Goal: Check status

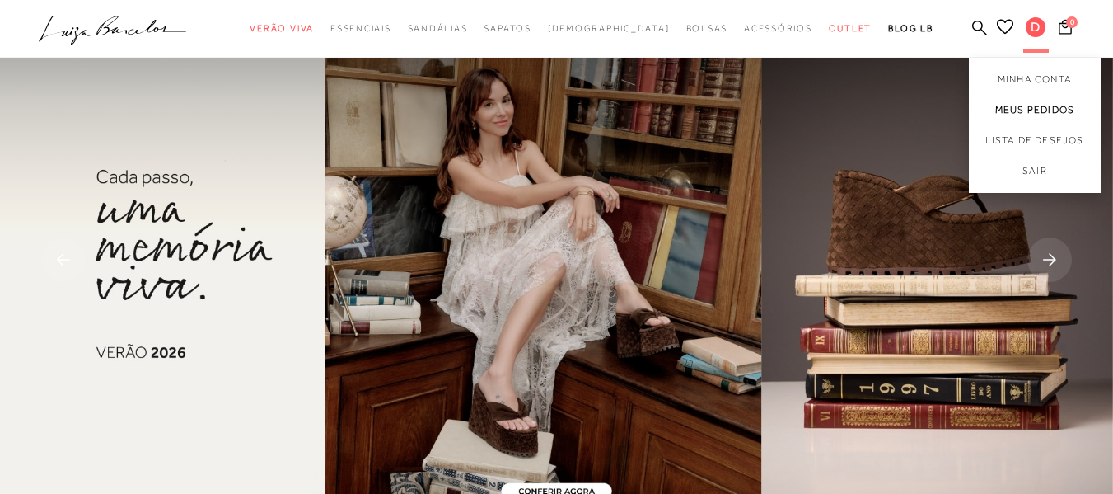
click at [1020, 105] on link "Meus Pedidos" at bounding box center [1035, 110] width 132 height 30
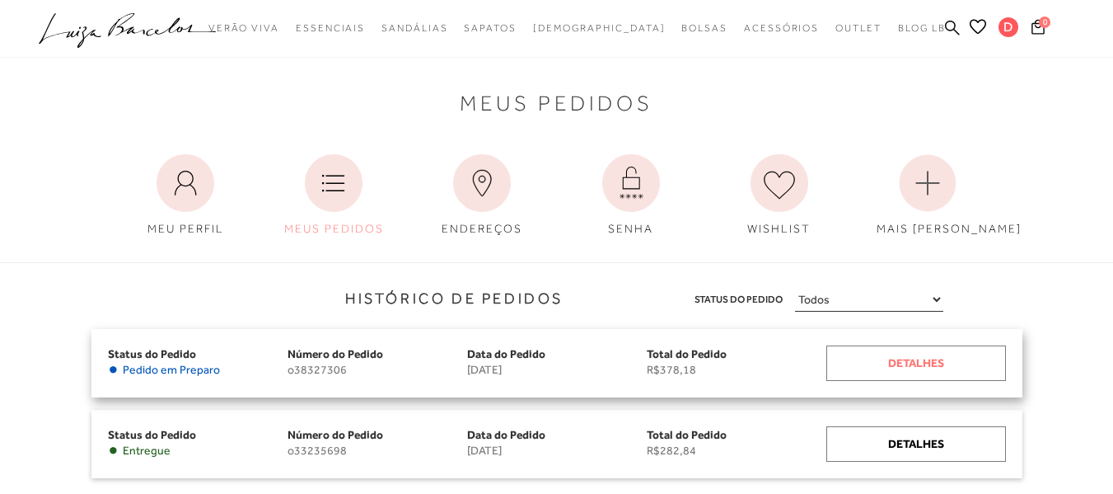
click at [986, 374] on div "Detalhes" at bounding box center [917, 362] width 180 height 35
